Goal: Transaction & Acquisition: Purchase product/service

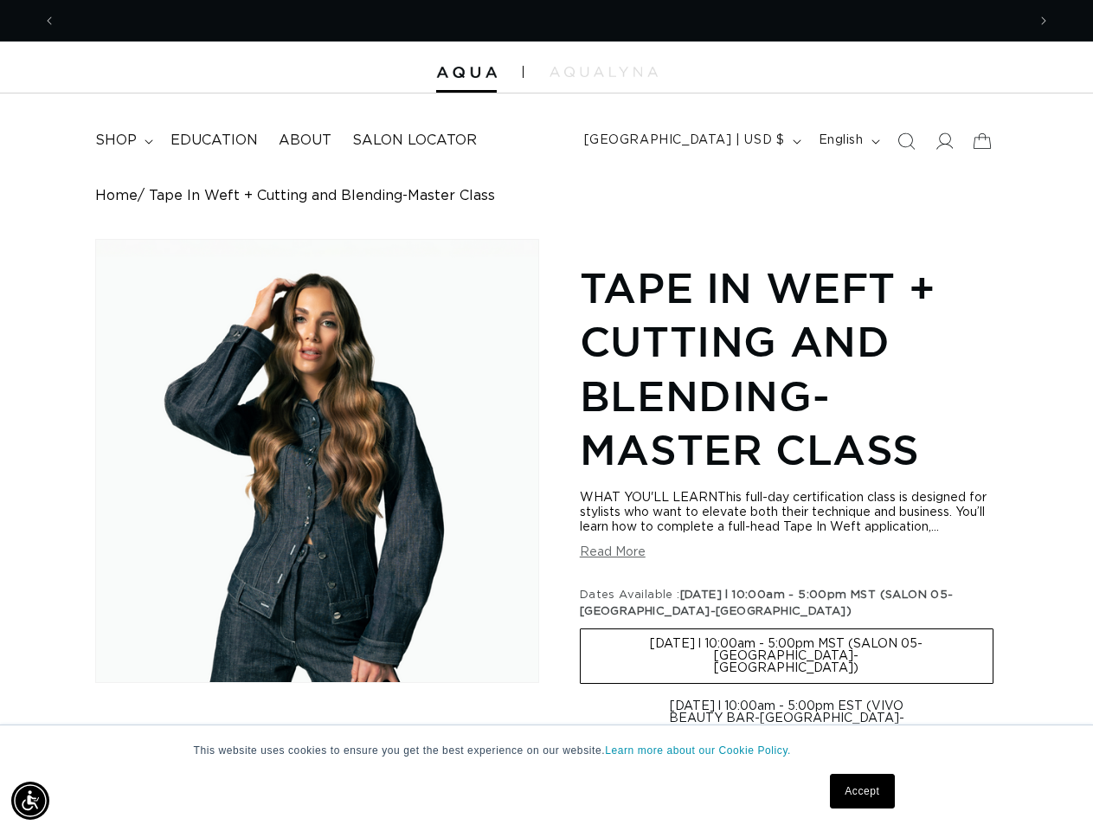
scroll to position [0, 970]
click at [546, 415] on div "Skip to product information Open media 1 in modal 1 / of 1 Tape In Weft + Cutti…" at bounding box center [546, 741] width 902 height 1004
click at [30, 800] on img "Accessibility Menu" at bounding box center [30, 800] width 38 height 38
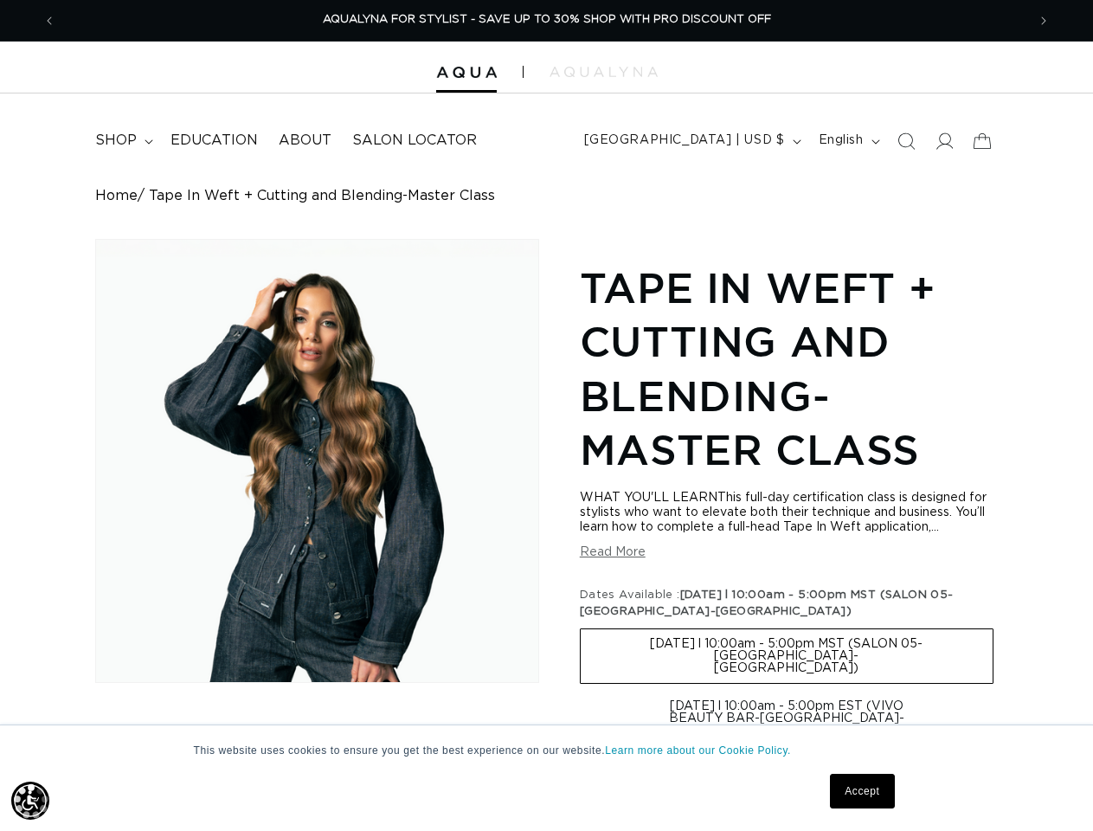
scroll to position [0, 0]
